Goal: Transaction & Acquisition: Obtain resource

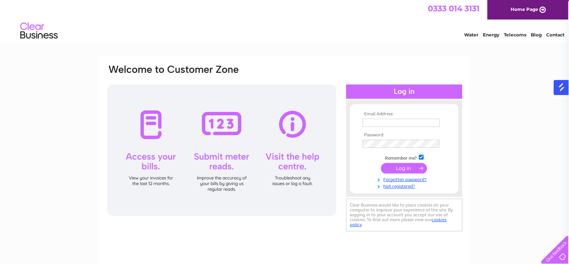
type input "[EMAIL_ADDRESS][DOMAIN_NAME]"
click at [403, 168] on input "submit" at bounding box center [404, 168] width 46 height 10
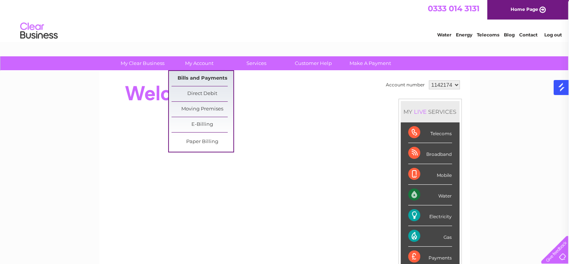
click at [201, 77] on link "Bills and Payments" at bounding box center [203, 78] width 62 height 15
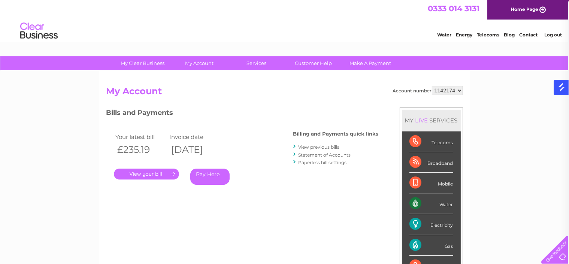
click at [323, 147] on link "View previous bills" at bounding box center [319, 147] width 41 height 6
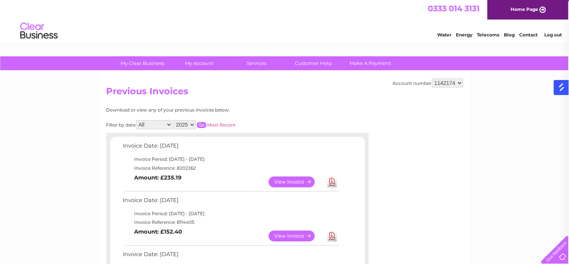
click at [331, 183] on link "Download" at bounding box center [332, 181] width 9 height 11
click at [330, 235] on link "Download" at bounding box center [332, 235] width 9 height 11
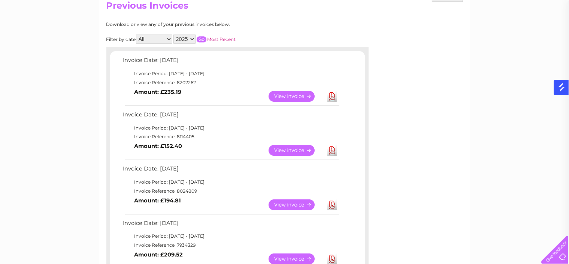
scroll to position [133, 0]
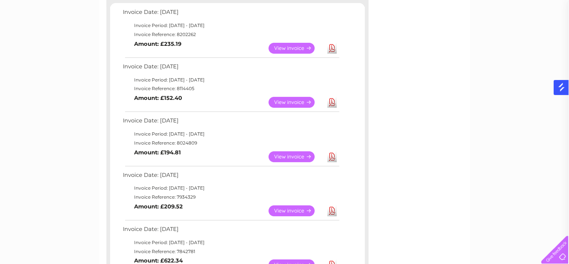
click at [331, 155] on link "Download" at bounding box center [332, 156] width 9 height 11
